Goal: Find specific page/section: Find specific page/section

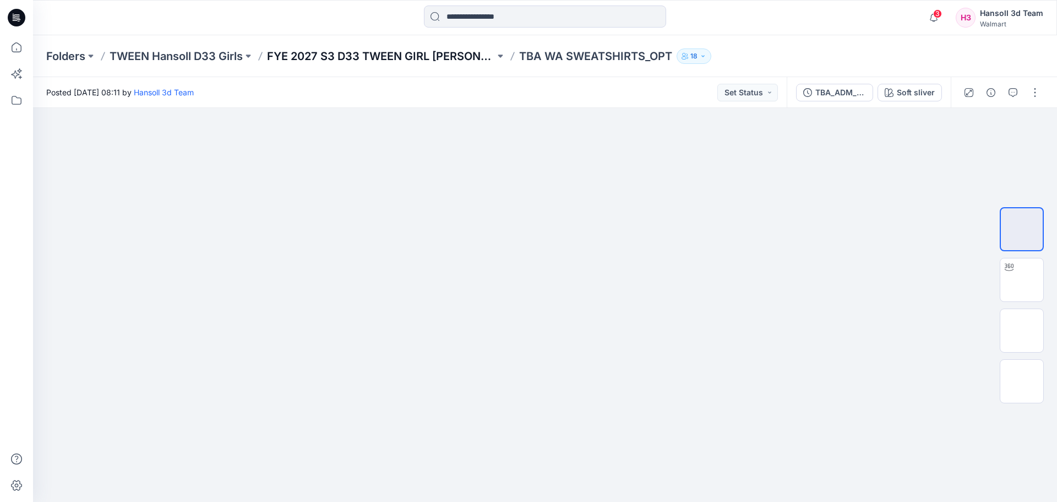
click at [367, 59] on p "FYE 2027 S3 D33 TWEEN GIRL [PERSON_NAME]" at bounding box center [381, 55] width 228 height 15
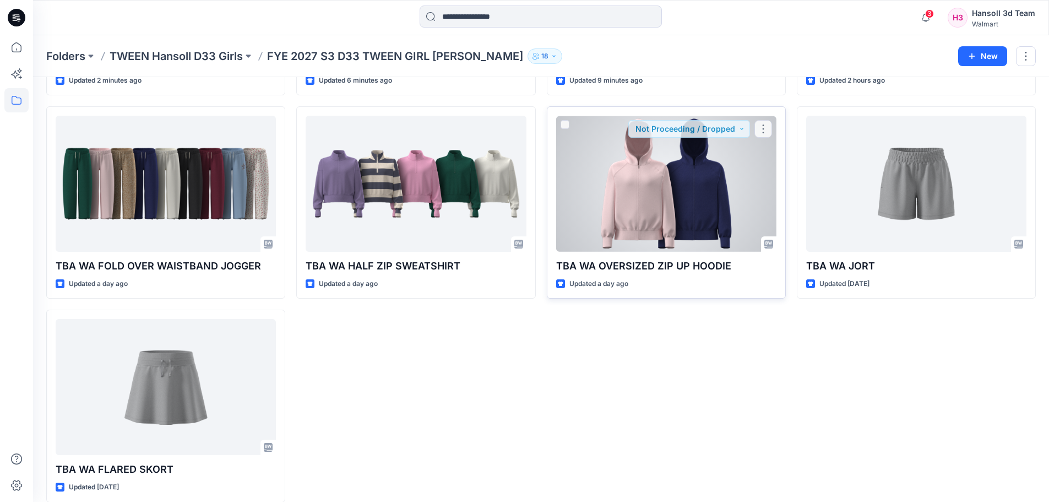
scroll to position [234, 0]
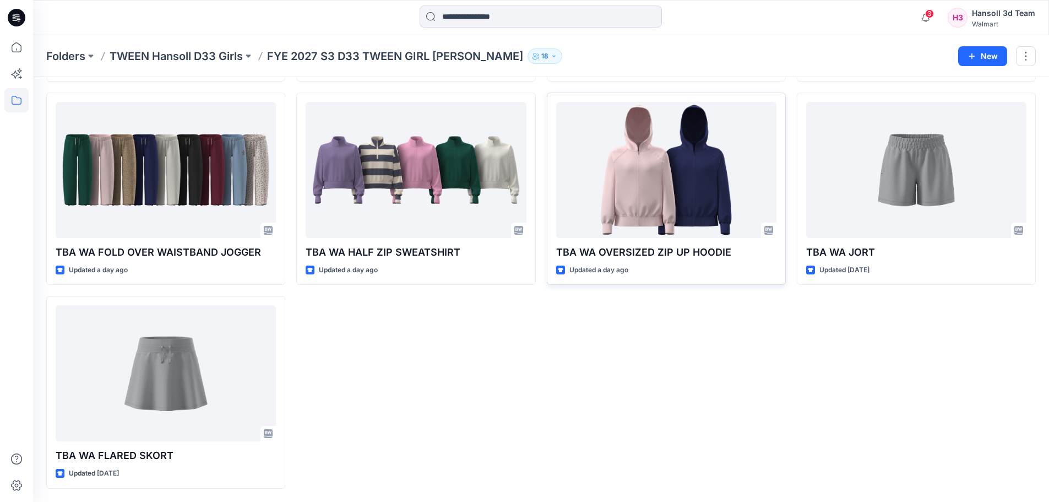
drag, startPoint x: 542, startPoint y: 366, endPoint x: 670, endPoint y: 213, distance: 198.9
click at [542, 367] on div "TBA_WA WIDE LEG PANTS Updated 2 minutes ago TBA [GEOGRAPHIC_DATA] FOLD OVER WAI…" at bounding box center [540, 188] width 989 height 599
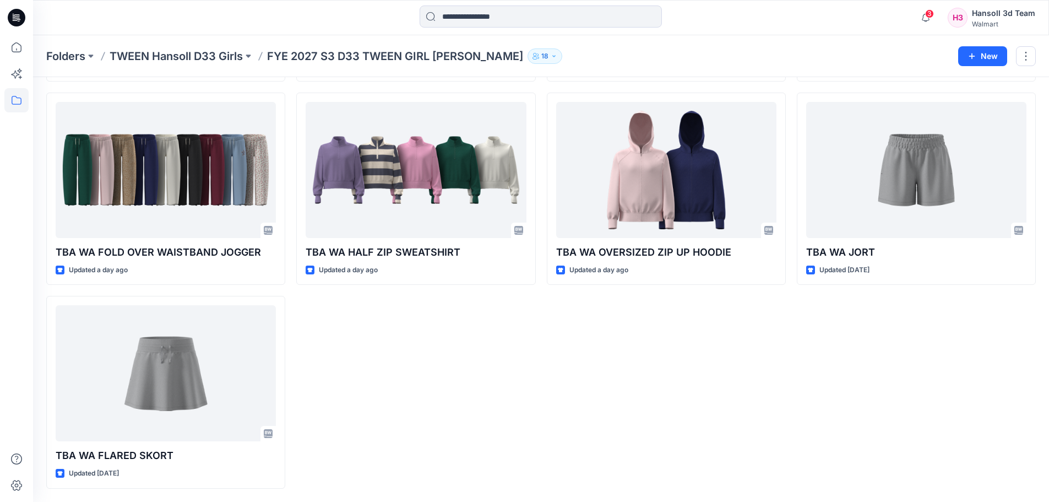
click at [472, 359] on div "TBA WA SWEATSHIRTS Updated 6 minutes ago TBA WA HALF ZIP SWEATSHIRT Updated a d…" at bounding box center [415, 188] width 239 height 599
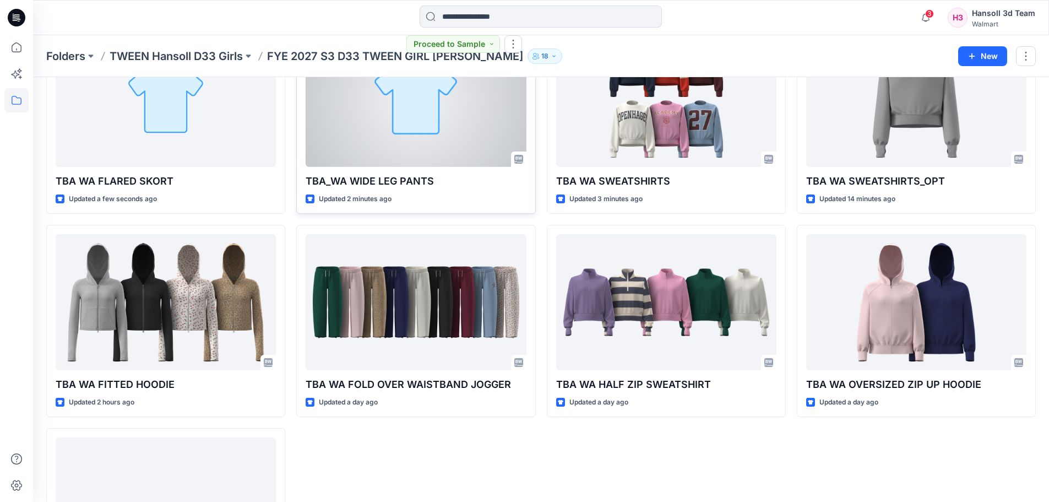
scroll to position [110, 0]
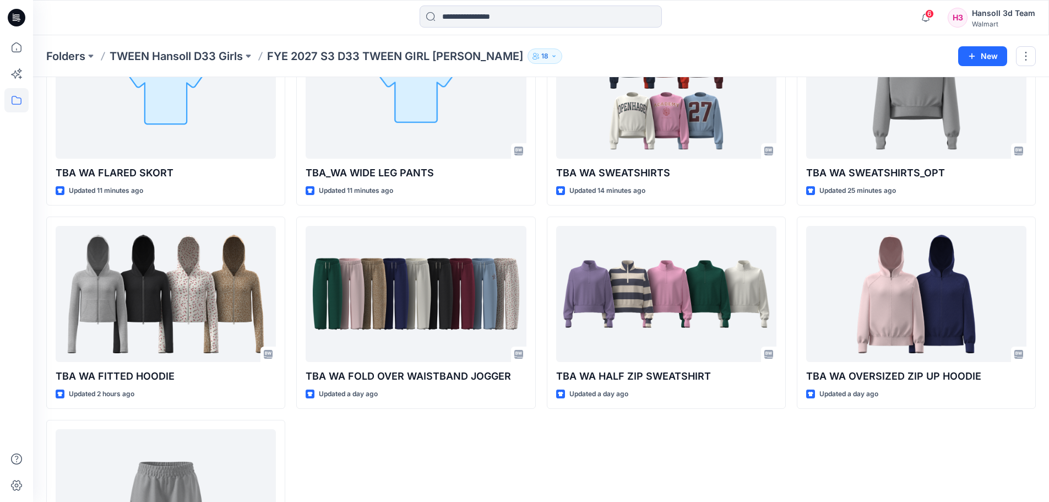
click at [517, 462] on div "TBA_WA WIDE LEG PANTS Updated 11 minutes ago TBA [GEOGRAPHIC_DATA] FOLD OVER WA…" at bounding box center [415, 312] width 239 height 599
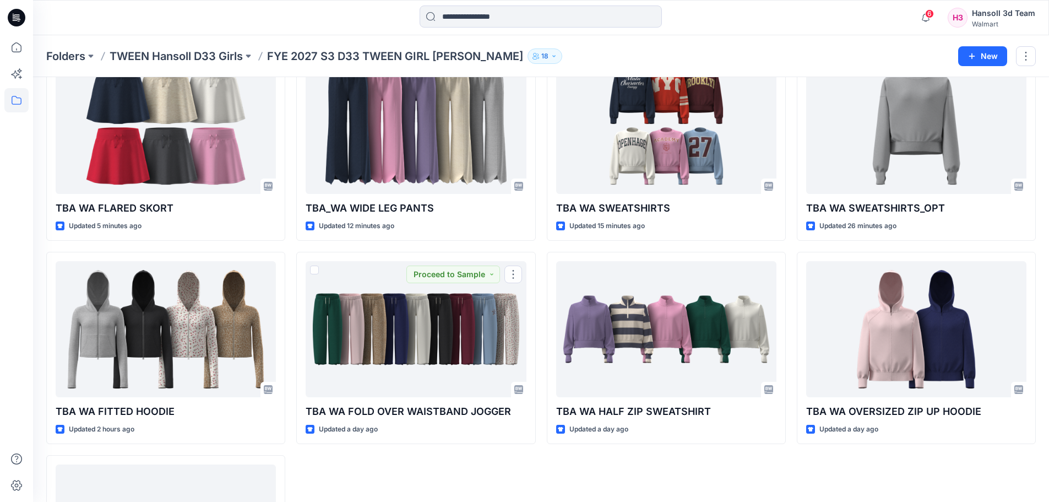
scroll to position [55, 0]
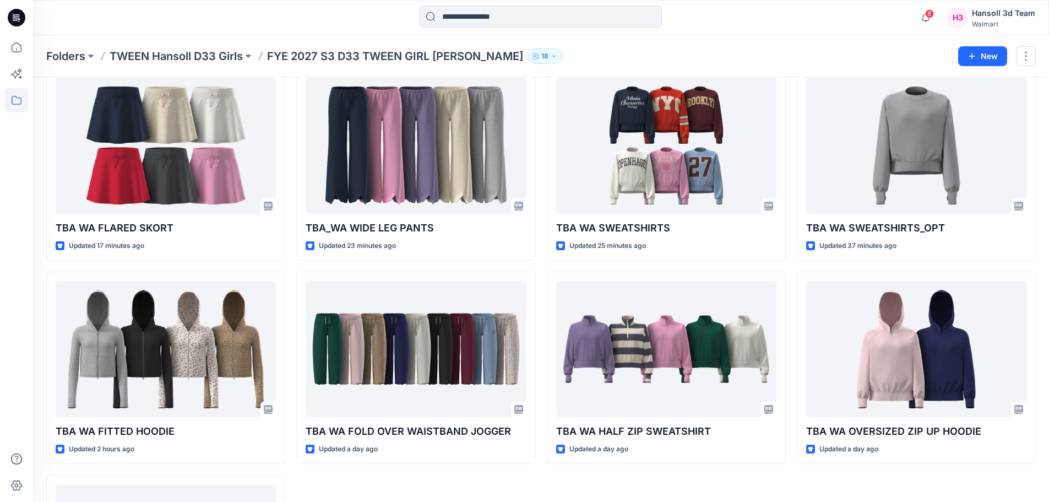
click at [306, 480] on div "TBA_WA WIDE LEG PANTS Updated 23 minutes ago TBA WA FOLD OVER WAISTBAND JOGGER …" at bounding box center [415, 367] width 239 height 599
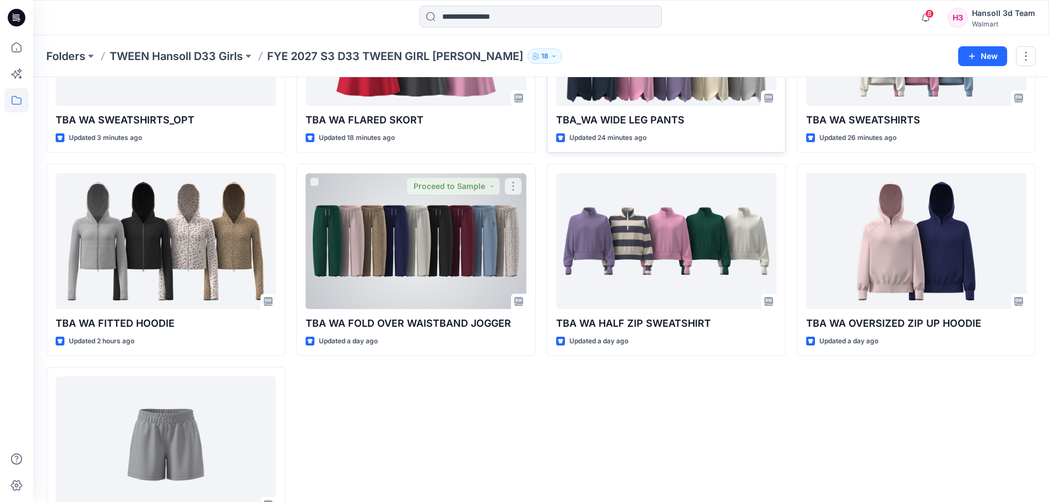
scroll to position [165, 0]
